Goal: Task Accomplishment & Management: Use online tool/utility

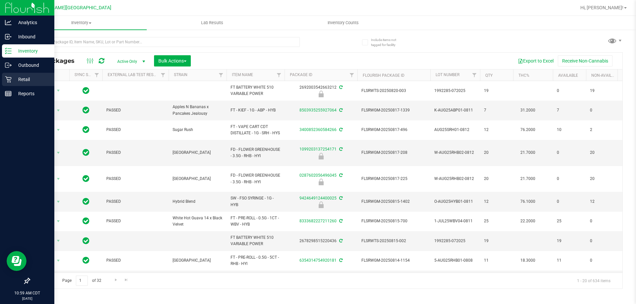
click at [10, 79] on icon at bounding box center [8, 79] width 7 height 7
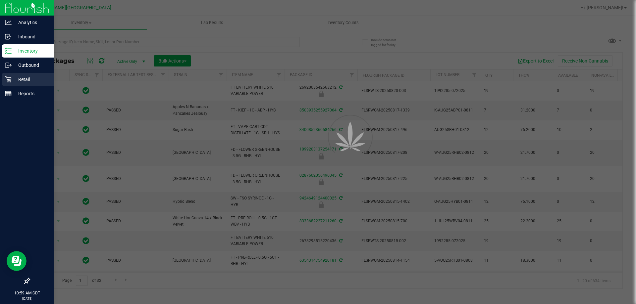
click at [10, 79] on icon at bounding box center [8, 79] width 7 height 7
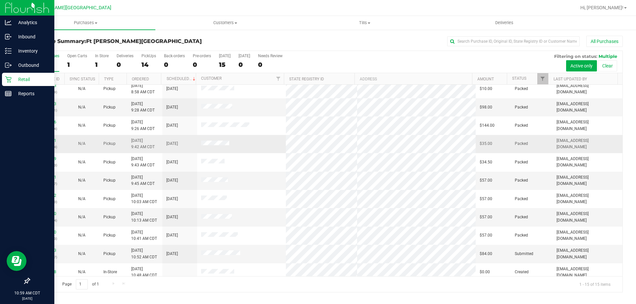
scroll to position [83, 0]
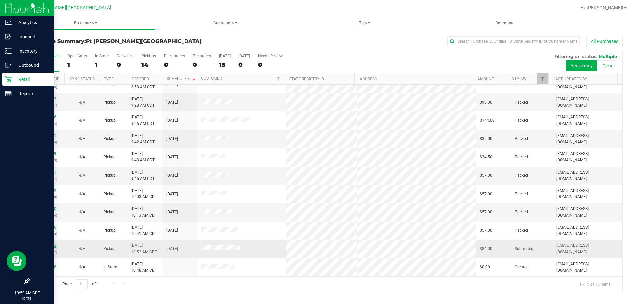
click at [52, 245] on link "11828103" at bounding box center [47, 245] width 19 height 5
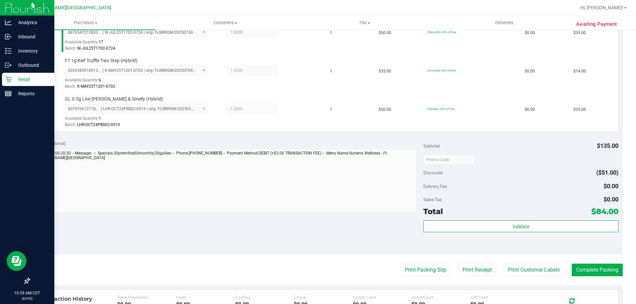
scroll to position [199, 0]
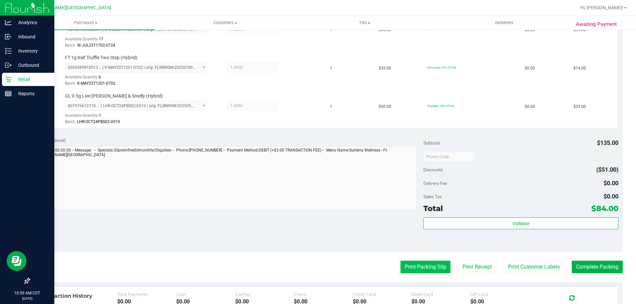
click at [434, 268] on button "Print Packing Slip" at bounding box center [425, 267] width 50 height 13
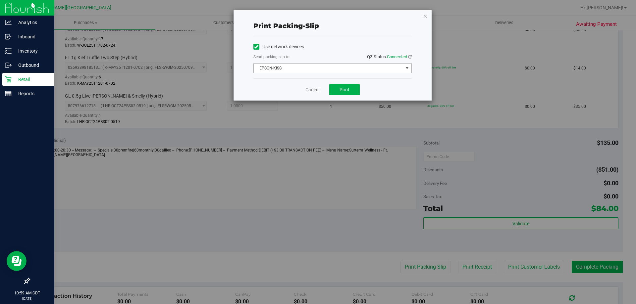
click at [358, 68] on span "EPSON-KISS" at bounding box center [328, 68] width 149 height 9
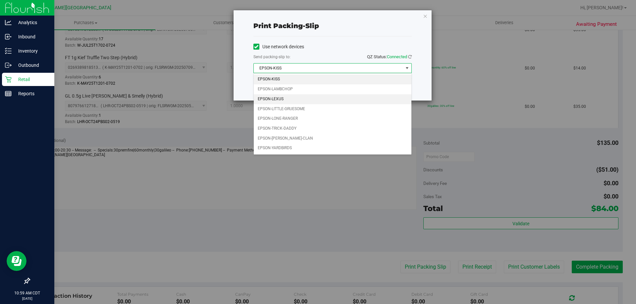
click at [288, 99] on li "EPSON-LEXUS" at bounding box center [333, 99] width 158 height 10
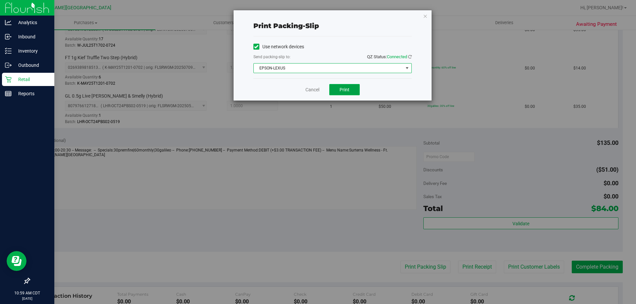
click at [337, 90] on button "Print" at bounding box center [344, 89] width 30 height 11
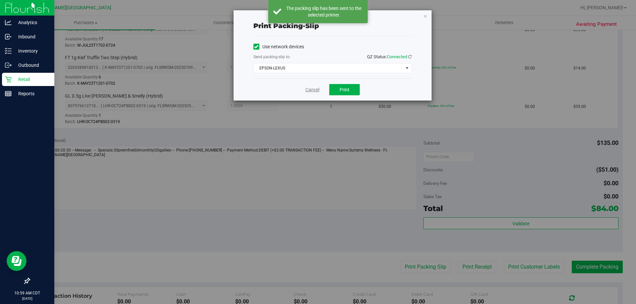
click at [308, 89] on link "Cancel" at bounding box center [312, 89] width 14 height 7
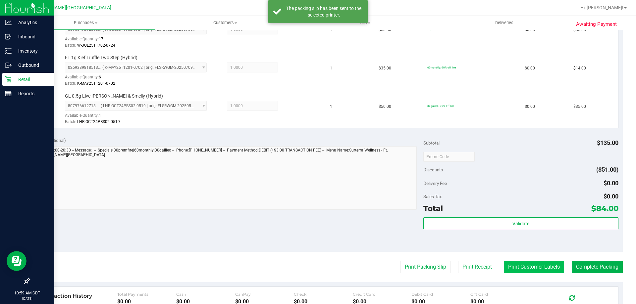
click at [521, 266] on button "Print Customer Labels" at bounding box center [534, 267] width 60 height 13
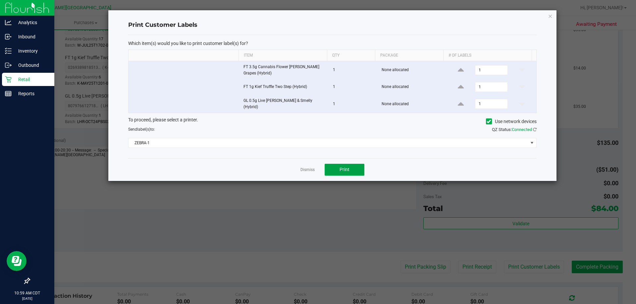
click at [346, 170] on button "Print" at bounding box center [344, 170] width 40 height 12
click at [306, 167] on link "Dismiss" at bounding box center [307, 170] width 14 height 6
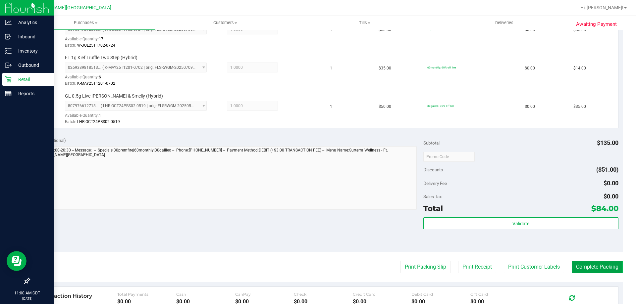
click at [602, 265] on button "Complete Packing" at bounding box center [596, 267] width 51 height 13
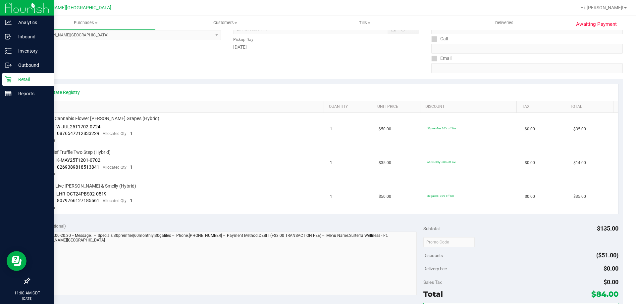
scroll to position [166, 0]
